Goal: Task Accomplishment & Management: Use online tool/utility

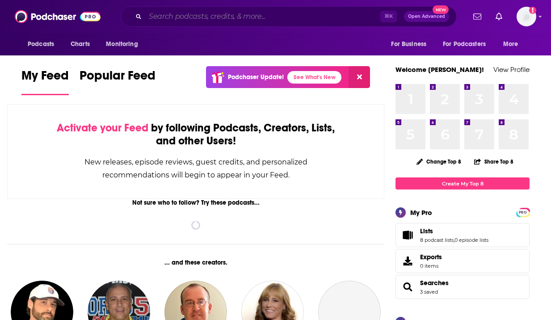
click at [207, 13] on input "Search podcasts, credits, & more..." at bounding box center [262, 16] width 235 height 14
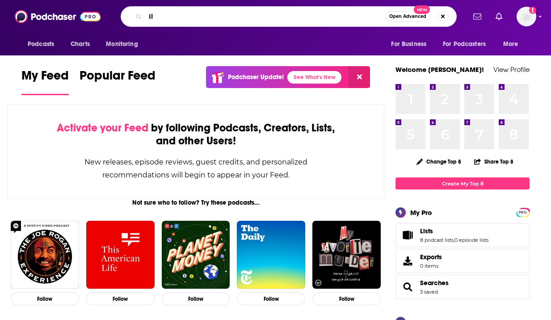
type input "I"
type input "I'll Drink to That"
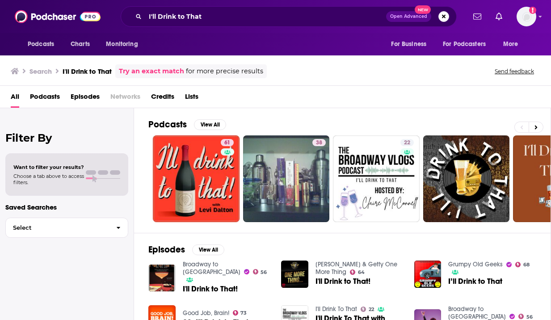
scroll to position [12, 0]
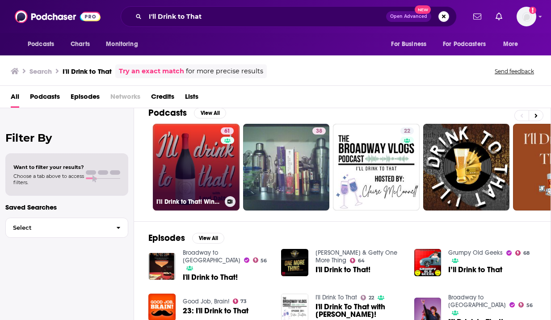
click at [202, 180] on link "61 I'll Drink to That! Wine Talk" at bounding box center [196, 167] width 87 height 87
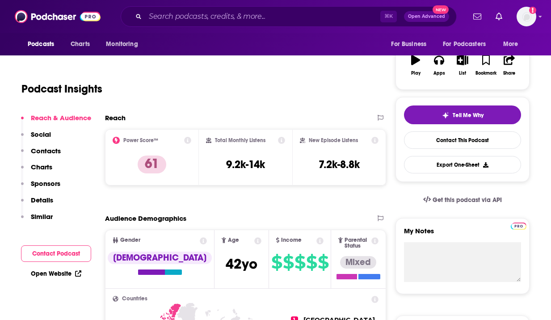
scroll to position [154, 0]
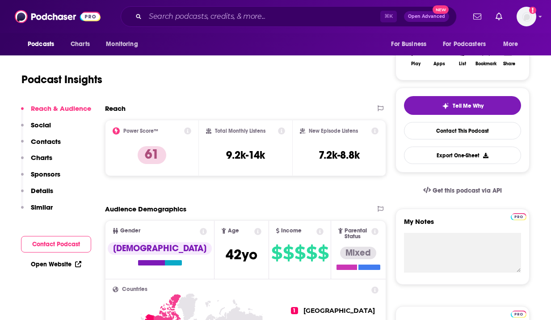
click at [51, 139] on p "Contacts" at bounding box center [46, 141] width 30 height 8
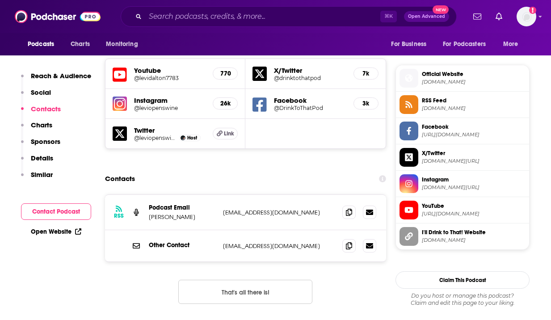
scroll to position [696, 0]
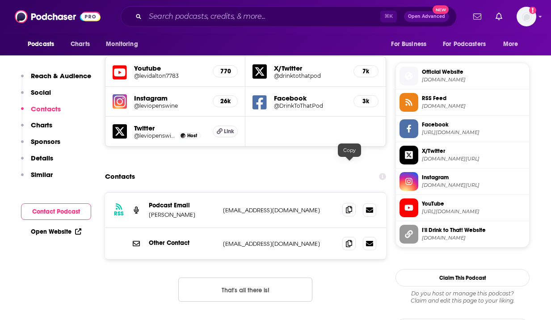
click at [349, 206] on icon at bounding box center [349, 209] width 6 height 7
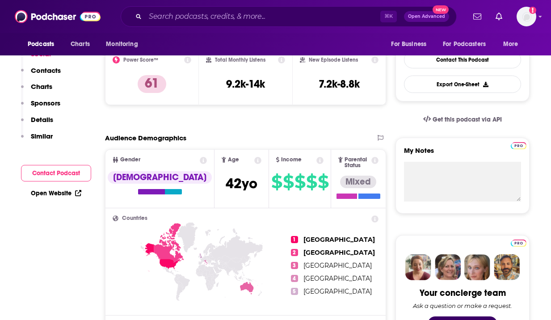
scroll to position [0, 0]
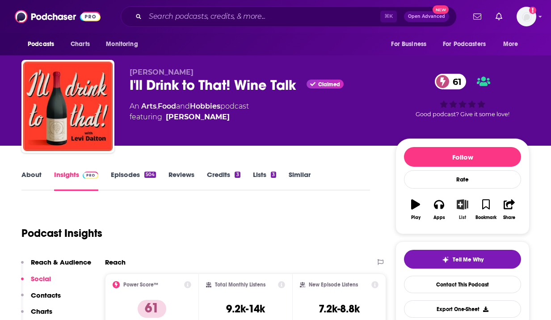
click at [454, 203] on button "List" at bounding box center [462, 210] width 23 height 32
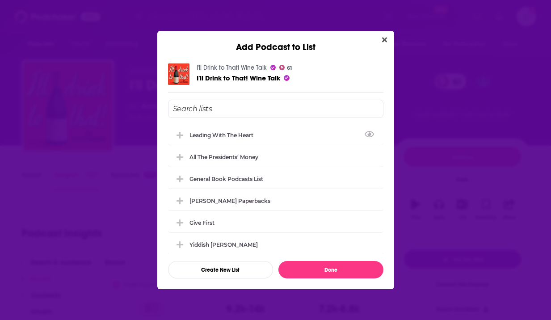
click at [246, 105] on input "Add Podcast To List" at bounding box center [275, 109] width 215 height 18
click at [243, 268] on button "Create New List" at bounding box center [220, 269] width 105 height 17
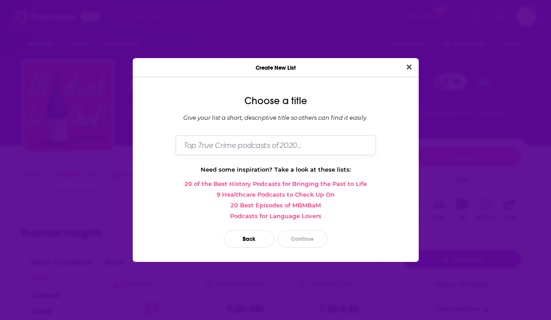
click at [265, 140] on input "Dialog" at bounding box center [276, 144] width 200 height 19
type input "a"
drag, startPoint x: 222, startPoint y: 145, endPoint x: 349, endPoint y: 147, distance: 127.0
click at [349, 147] on input "Amber Wine Media List" at bounding box center [276, 144] width 200 height 19
type input "Amber Wine Event"
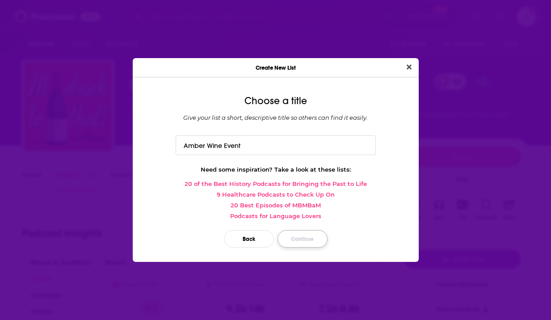
click at [324, 236] on button "Continue" at bounding box center [303, 238] width 50 height 17
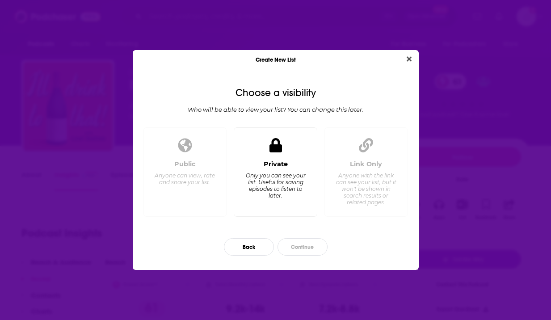
click at [284, 169] on div "Private Only you can see your list. Useful for saving episodes to listen to lat…" at bounding box center [275, 185] width 68 height 50
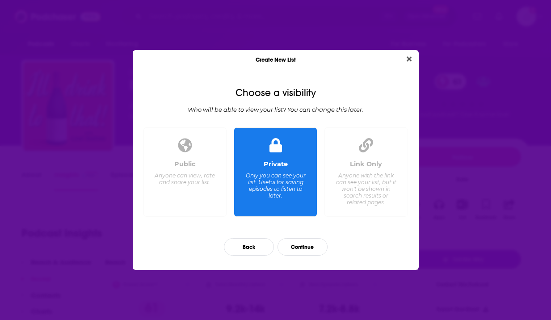
click at [300, 236] on div "Back Continue" at bounding box center [276, 247] width 272 height 32
click at [306, 245] on button "Continue" at bounding box center [303, 246] width 50 height 17
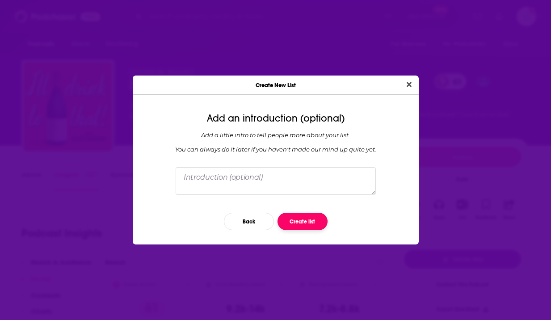
click at [295, 221] on button "Create list" at bounding box center [303, 221] width 50 height 17
